Goal: Information Seeking & Learning: Learn about a topic

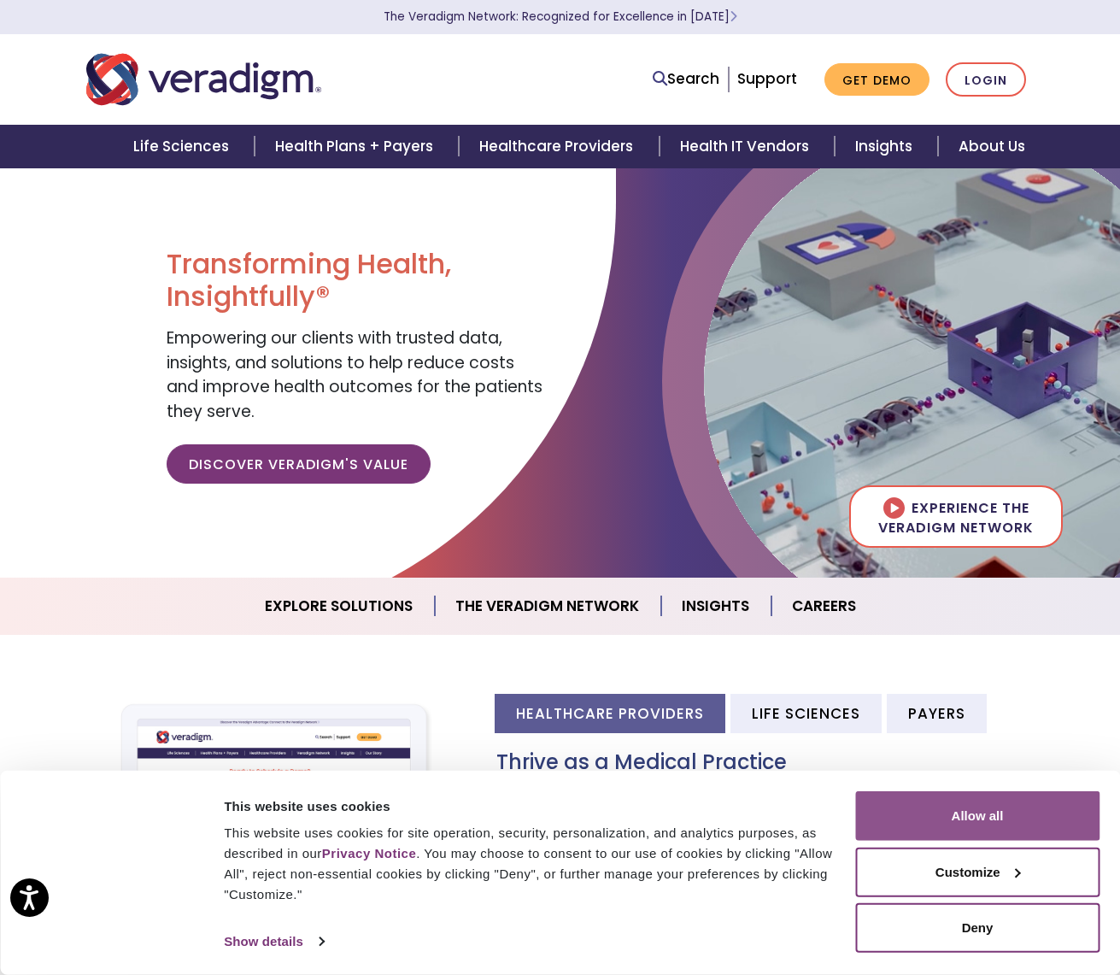
click at [964, 817] on button "Allow all" at bounding box center [977, 816] width 244 height 50
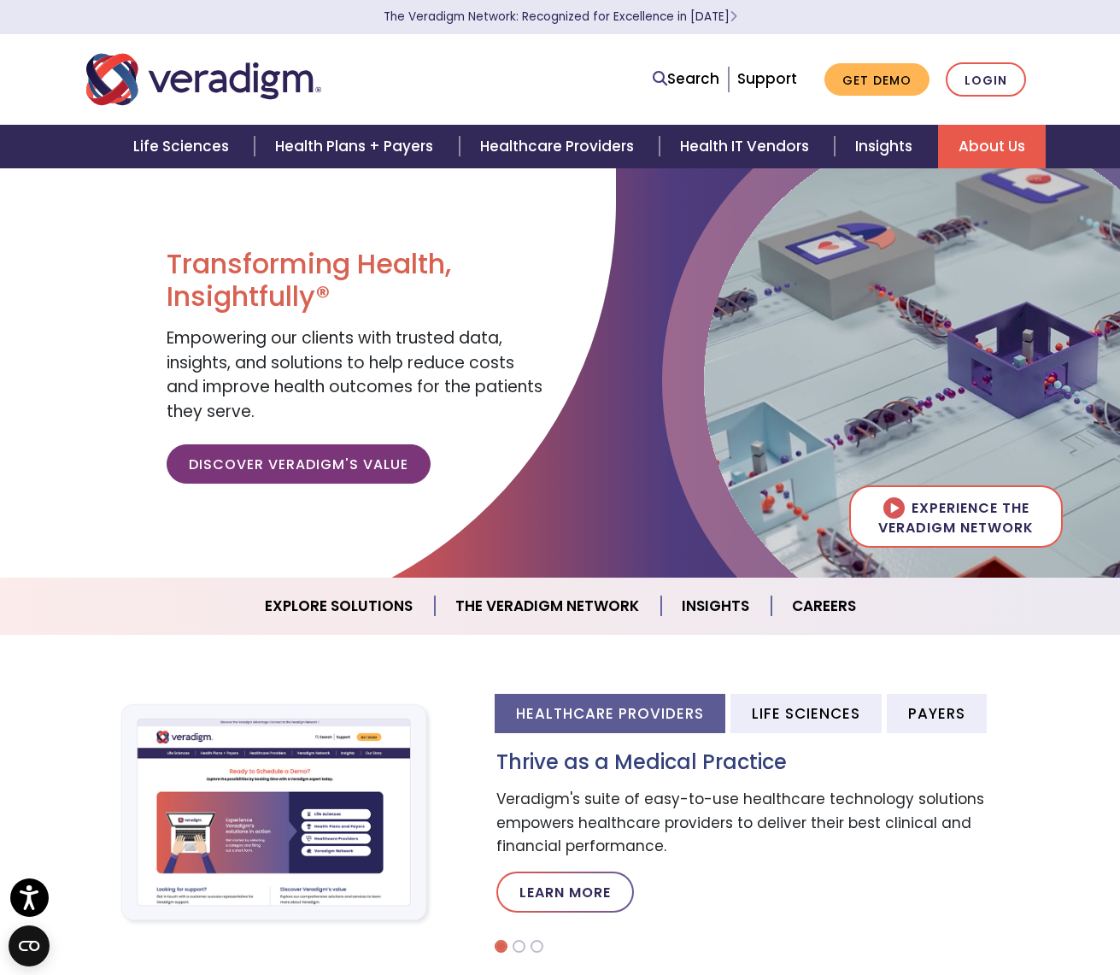
click at [995, 149] on link "About Us" at bounding box center [992, 147] width 108 height 44
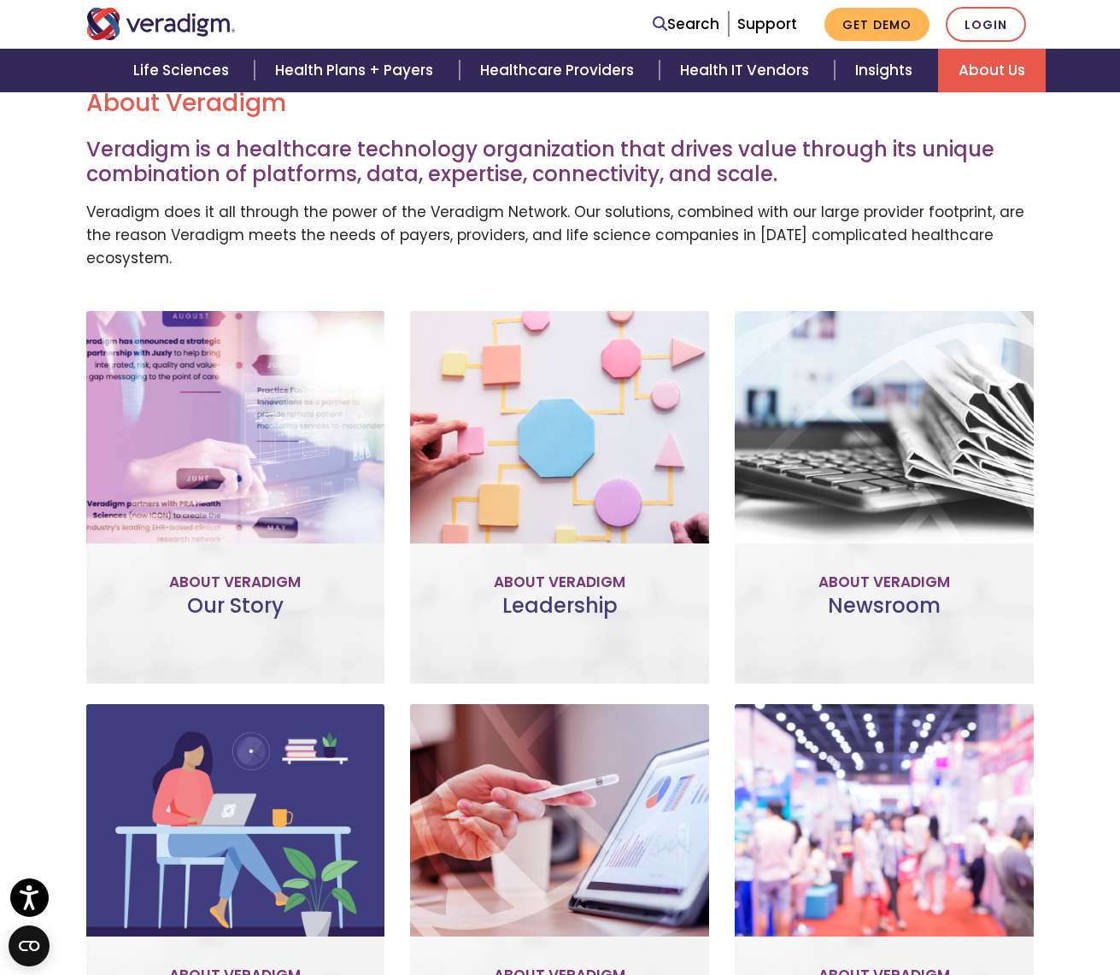
scroll to position [569, 0]
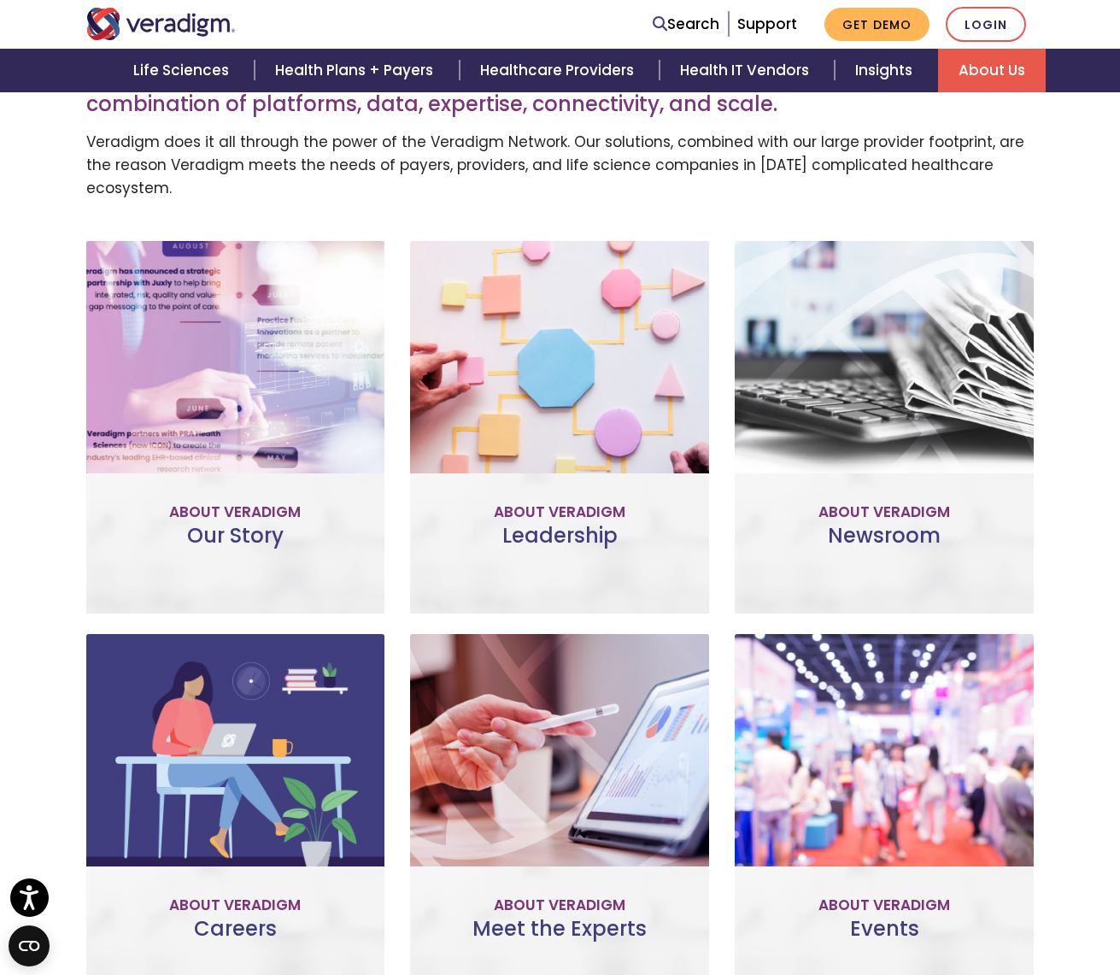
click at [266, 484] on link "Learn More" at bounding box center [235, 503] width 135 height 39
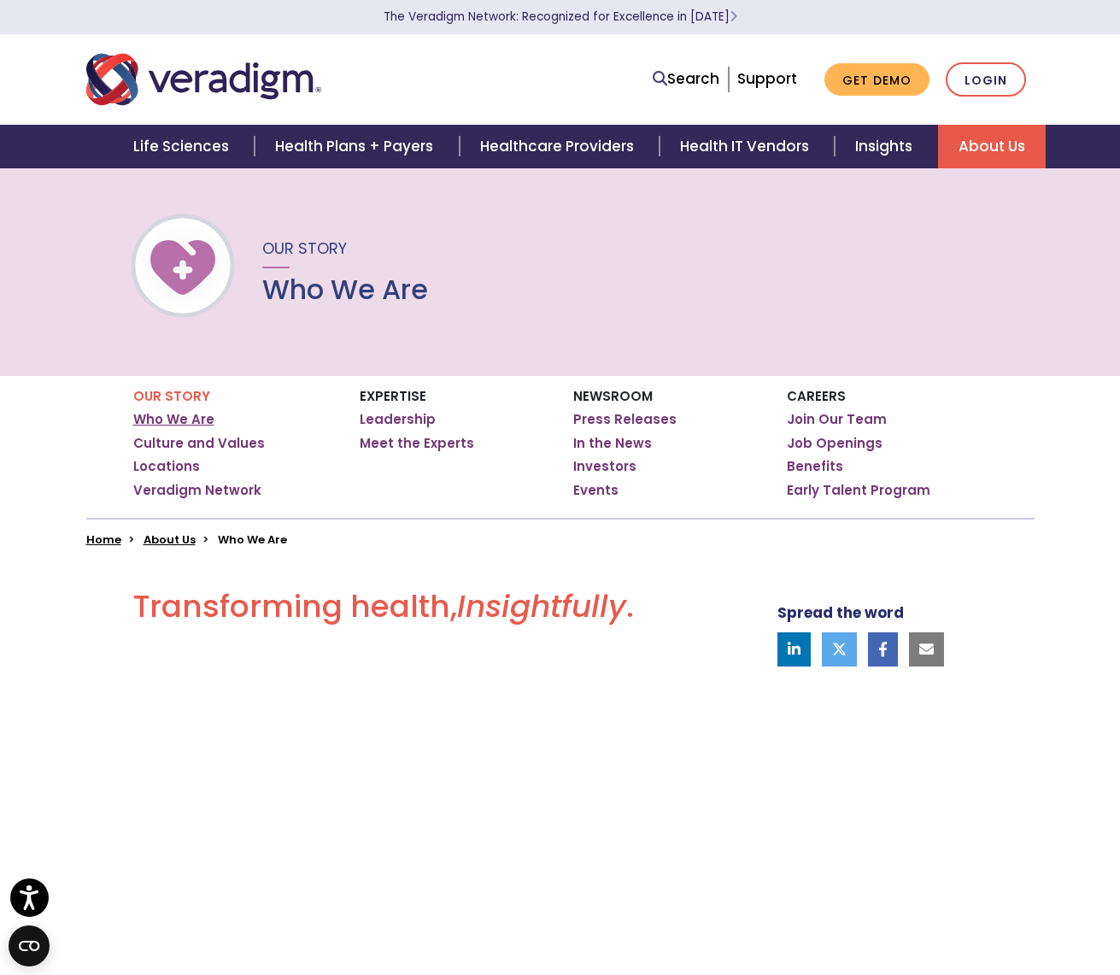
click at [196, 423] on link "Who We Are" at bounding box center [173, 419] width 81 height 17
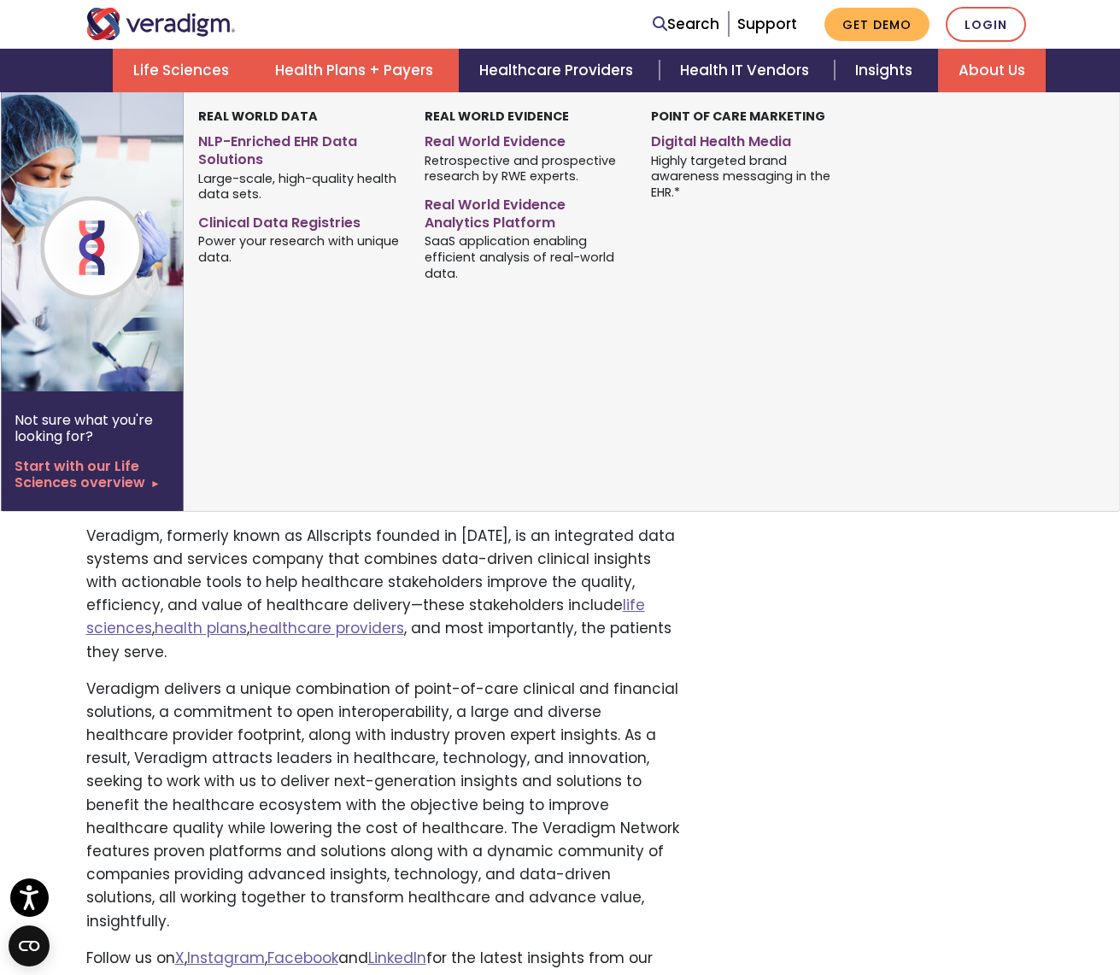
scroll to position [239, 0]
